Goal: Check status: Check status

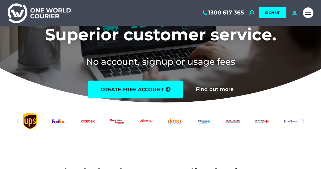
click at [297, 13] on icon at bounding box center [294, 12] width 6 height 5
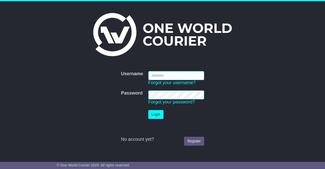
type input "**********"
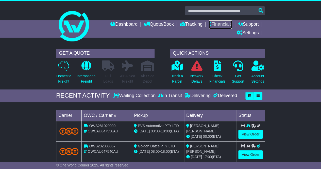
click at [221, 25] on link "Financials" at bounding box center [220, 24] width 23 height 9
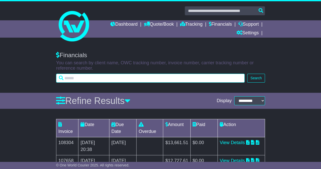
paste input "**********"
type input "**********"
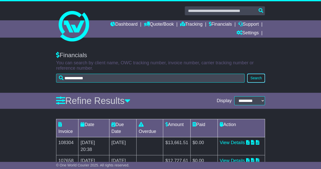
click at [256, 79] on button "Search" at bounding box center [256, 78] width 18 height 9
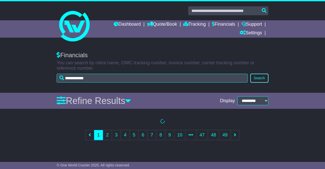
click at [260, 78] on button "Search" at bounding box center [259, 78] width 18 height 9
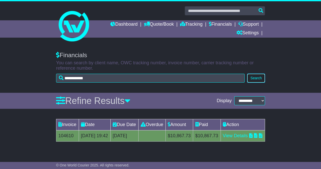
scroll to position [4, 0]
click at [240, 138] on link "View Details" at bounding box center [235, 135] width 25 height 5
click at [257, 74] on button "Search" at bounding box center [256, 78] width 18 height 9
click at [248, 137] on link "View Details" at bounding box center [235, 135] width 25 height 5
click at [124, 22] on link "Dashboard" at bounding box center [123, 24] width 27 height 9
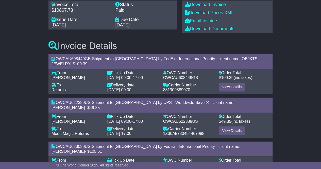
scroll to position [76, 0]
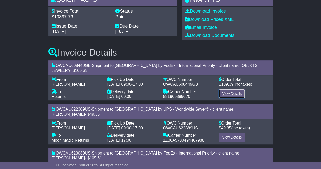
click at [232, 96] on link "View Details" at bounding box center [232, 93] width 26 height 9
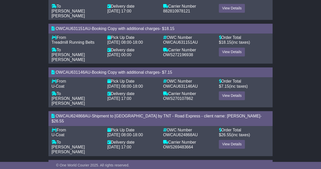
scroll to position [413, 0]
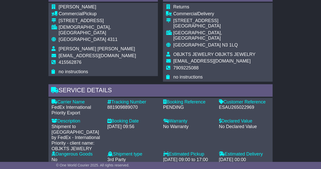
scroll to position [355, 0]
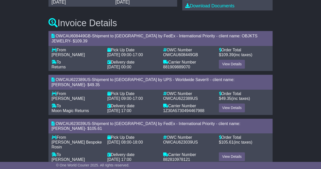
scroll to position [127, 0]
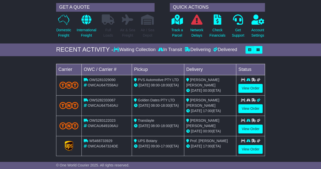
scroll to position [51, 0]
